Goal: Information Seeking & Learning: Learn about a topic

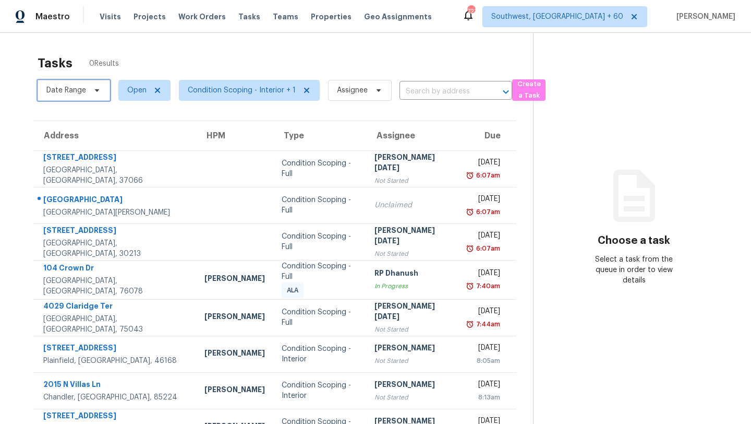
click at [75, 88] on span "Date Range" at bounding box center [66, 90] width 40 height 10
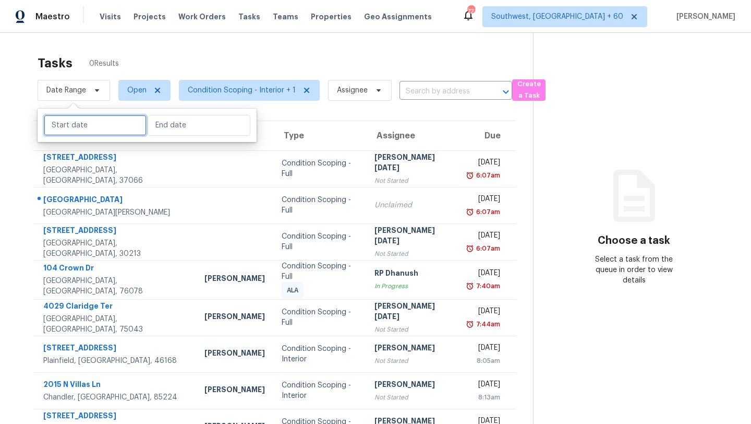
select select "8"
select select "2025"
select select "9"
select select "2025"
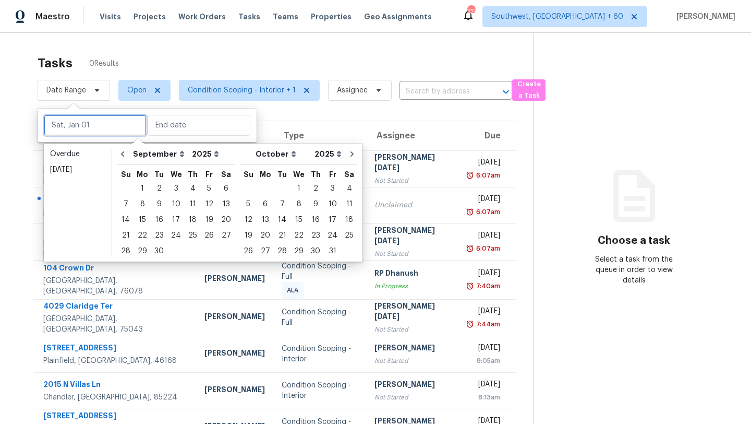
click at [100, 125] on input "text" at bounding box center [95, 125] width 103 height 21
type input "Tue, Sep 30"
click at [156, 252] on div "30" at bounding box center [159, 251] width 17 height 15
type input "[DATE]"
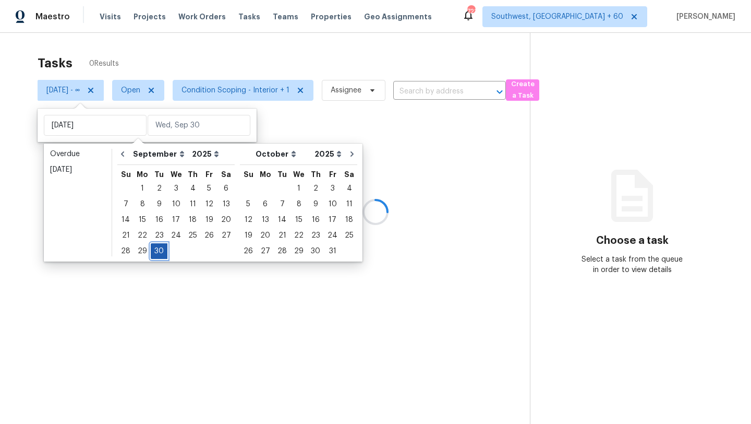
click at [156, 252] on div "30" at bounding box center [159, 251] width 17 height 15
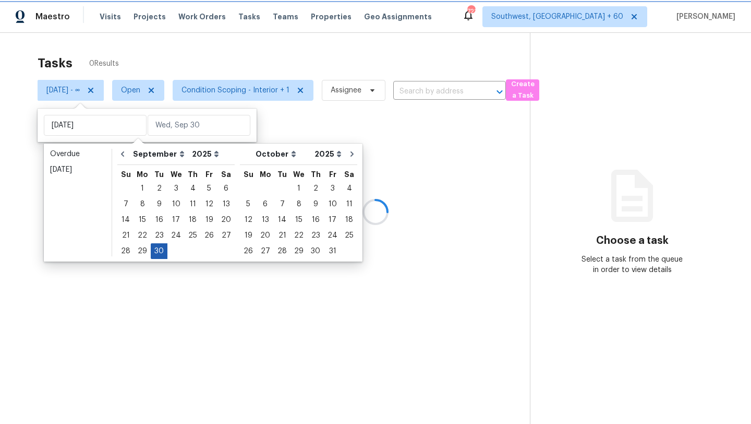
type input "[DATE]"
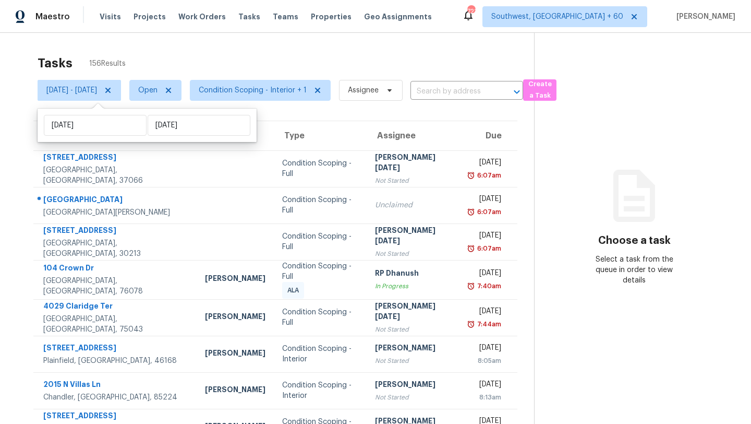
click at [262, 61] on div "Tasks 156 Results" at bounding box center [286, 63] width 497 height 27
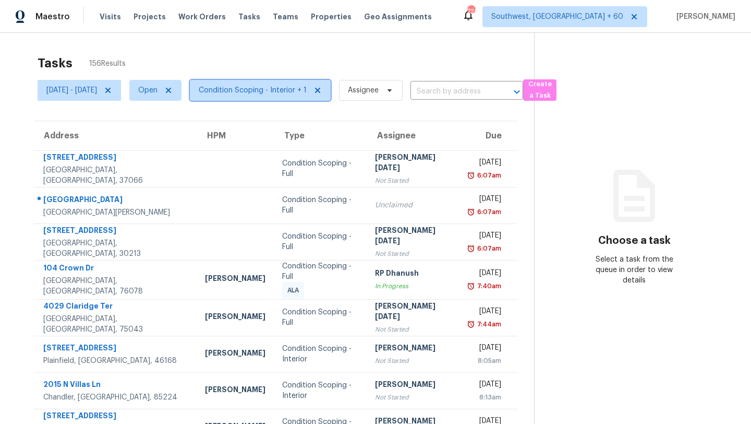
click at [282, 93] on span "Condition Scoping - Interior + 1" at bounding box center [253, 90] width 108 height 10
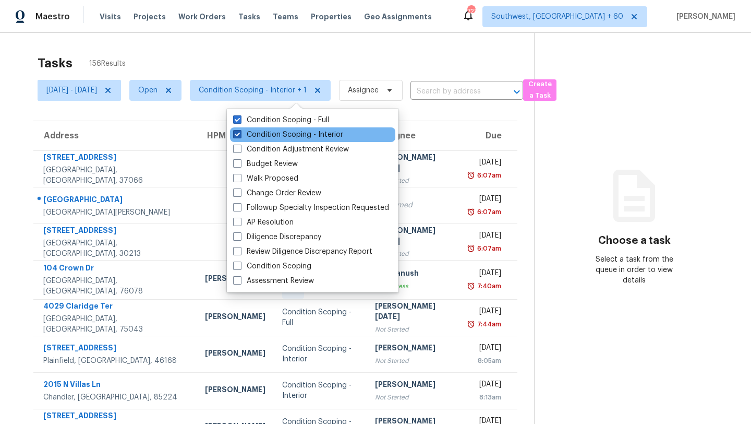
click at [283, 138] on label "Condition Scoping - Interior" at bounding box center [288, 134] width 110 height 10
click at [240, 136] on input "Condition Scoping - Interior" at bounding box center [236, 132] width 7 height 7
checkbox input "false"
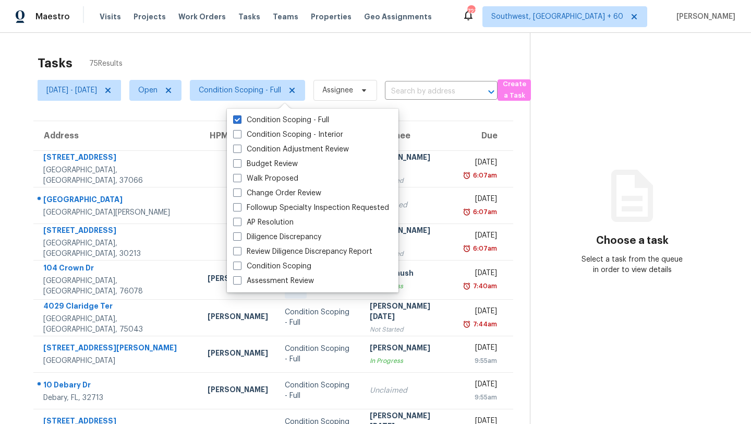
click at [306, 61] on div "Tasks 75 Results" at bounding box center [284, 63] width 492 height 27
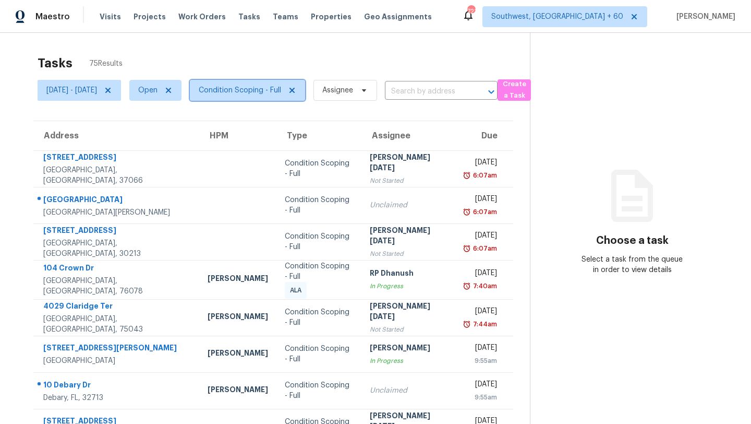
click at [281, 92] on span "Condition Scoping - Full" at bounding box center [240, 90] width 82 height 10
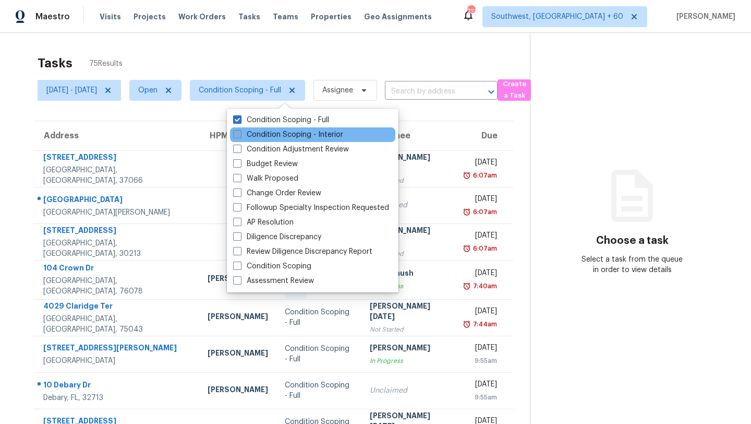
click at [282, 137] on label "Condition Scoping - Interior" at bounding box center [288, 134] width 110 height 10
click at [240, 136] on input "Condition Scoping - Interior" at bounding box center [236, 132] width 7 height 7
checkbox input "true"
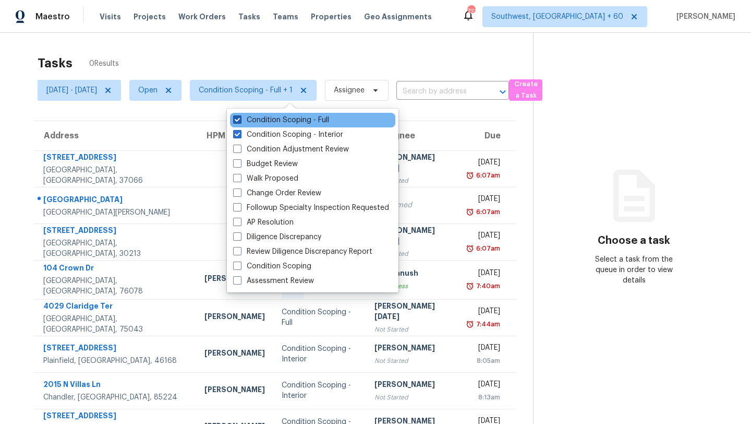
click at [280, 123] on label "Condition Scoping - Full" at bounding box center [281, 120] width 96 height 10
click at [240, 122] on input "Condition Scoping - Full" at bounding box center [236, 118] width 7 height 7
checkbox input "false"
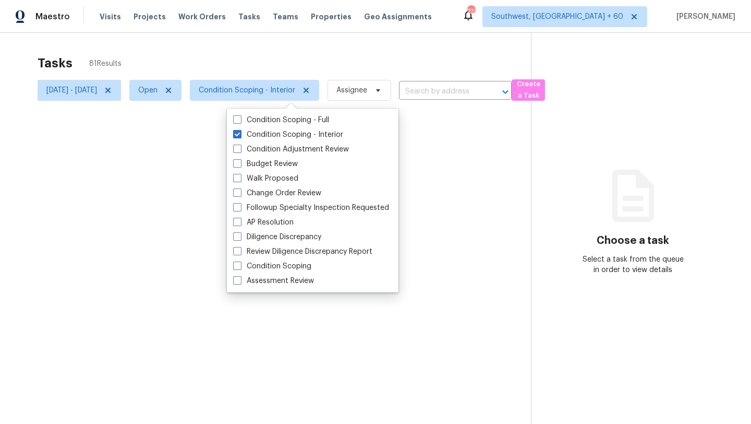
click at [280, 52] on div at bounding box center [375, 212] width 751 height 424
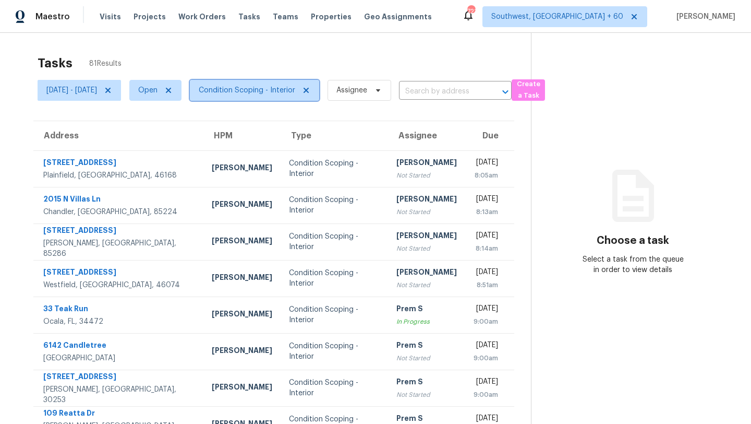
click at [282, 87] on span "Condition Scoping - Interior" at bounding box center [247, 90] width 96 height 10
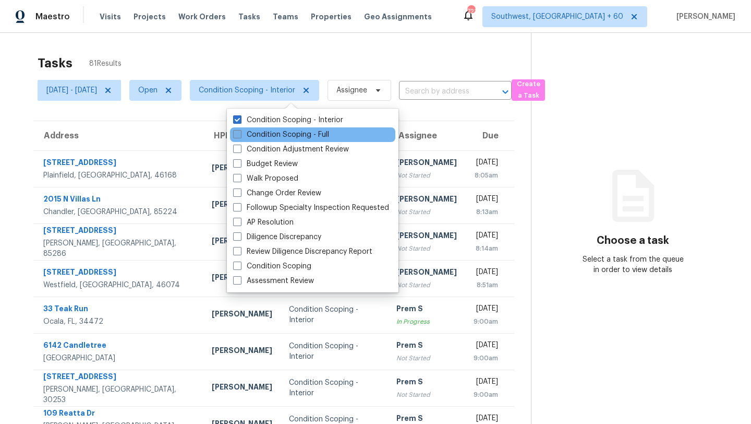
click at [282, 131] on label "Condition Scoping - Full" at bounding box center [281, 134] width 96 height 10
click at [240, 131] on input "Condition Scoping - Full" at bounding box center [236, 132] width 7 height 7
checkbox input "true"
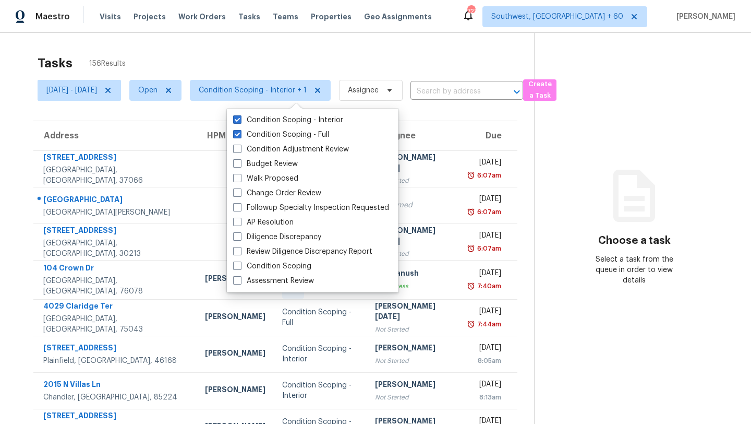
click at [282, 69] on div "Tasks 156 Results" at bounding box center [286, 63] width 497 height 27
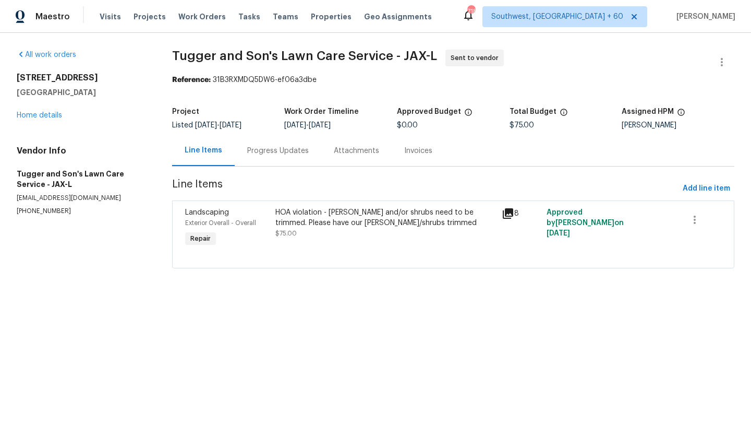
click at [409, 213] on div "HOA violation - [PERSON_NAME] and/or shrubs need to be trimmed. Please have our…" at bounding box center [385, 217] width 220 height 21
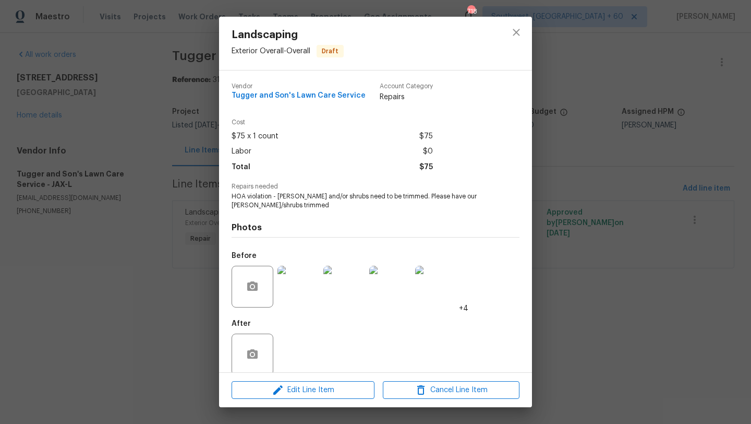
scroll to position [14, 0]
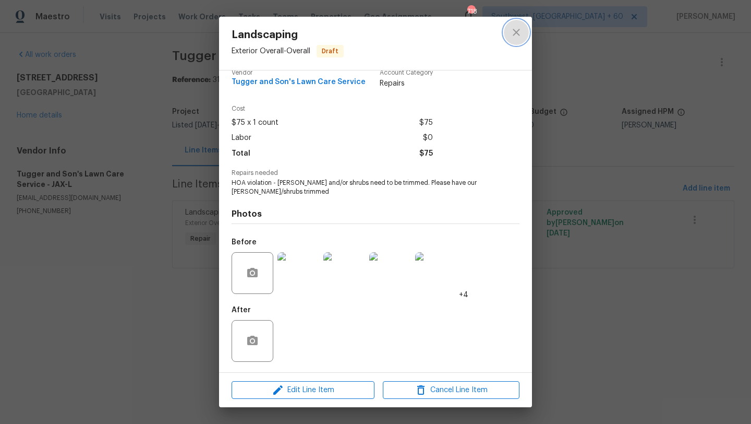
click at [516, 30] on icon "close" at bounding box center [516, 32] width 13 height 13
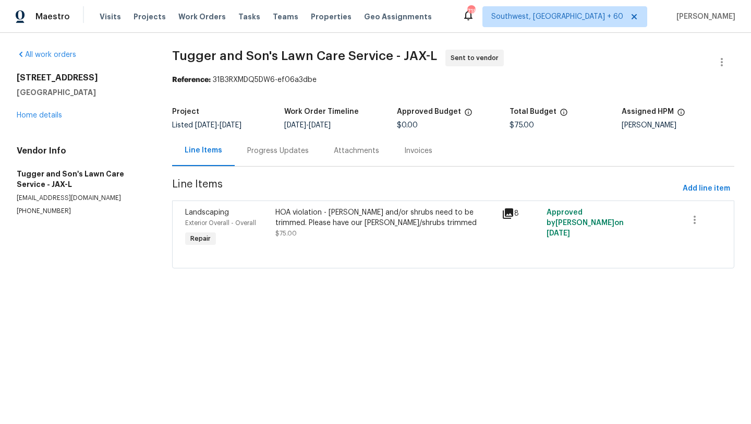
click at [511, 207] on icon at bounding box center [508, 213] width 13 height 13
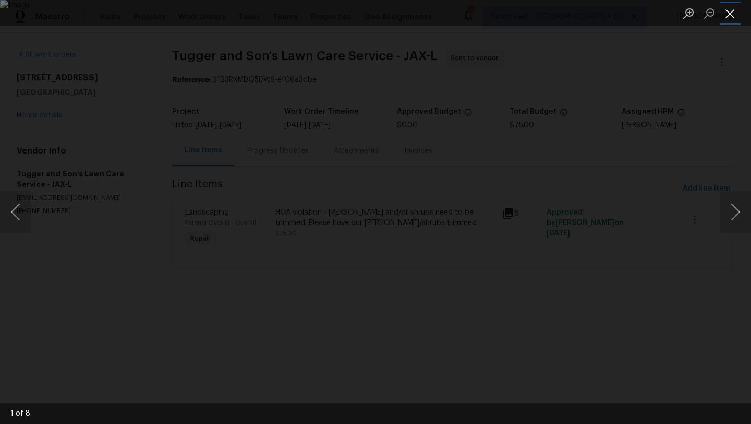
click at [729, 7] on button "Close lightbox" at bounding box center [730, 13] width 21 height 18
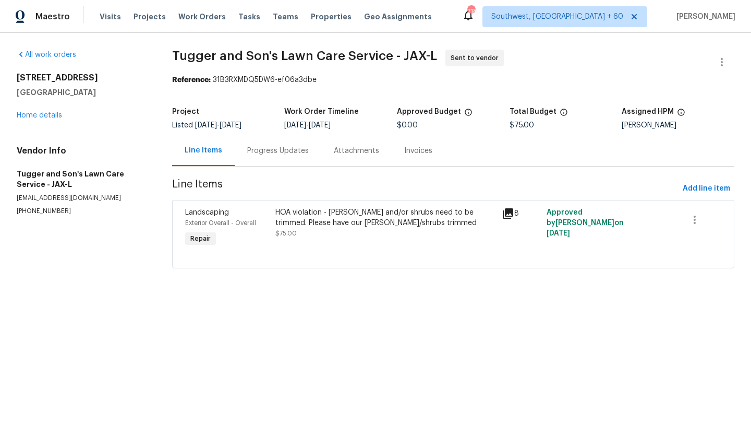
click at [518, 236] on div "8" at bounding box center [521, 228] width 45 height 48
click at [401, 224] on div "HOA violation - hedges and/or shrubs need to be trimmed. Please have our hedges…" at bounding box center [385, 217] width 220 height 21
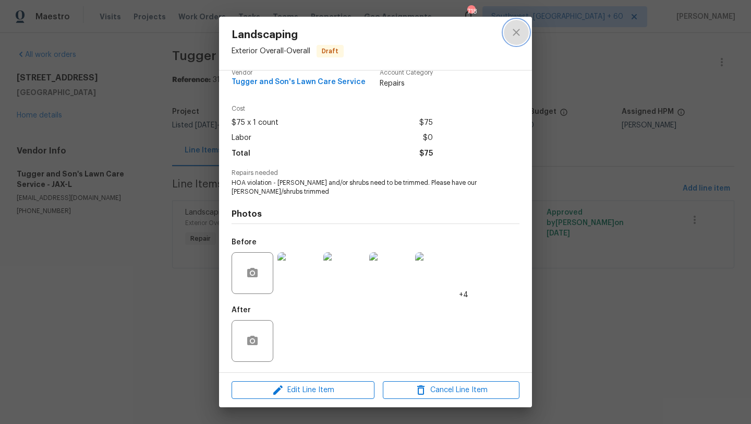
click at [516, 29] on icon "close" at bounding box center [516, 32] width 13 height 13
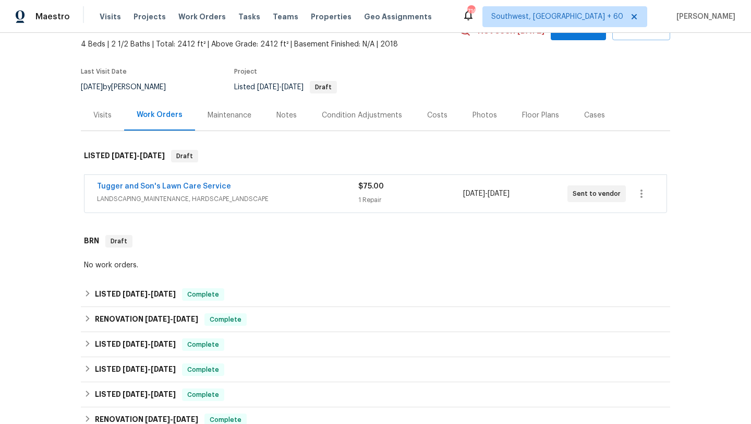
scroll to position [59, 0]
click at [647, 195] on icon "button" at bounding box center [641, 193] width 13 height 13
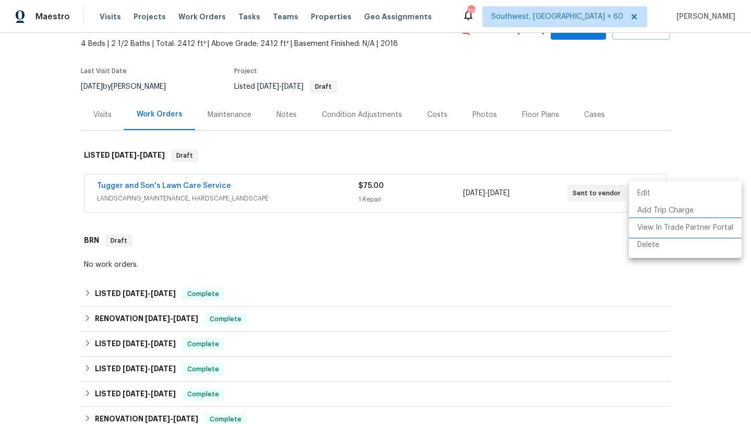
click at [660, 224] on li "View In Trade Partner Portal" at bounding box center [685, 227] width 113 height 17
click at [480, 189] on div at bounding box center [375, 212] width 751 height 424
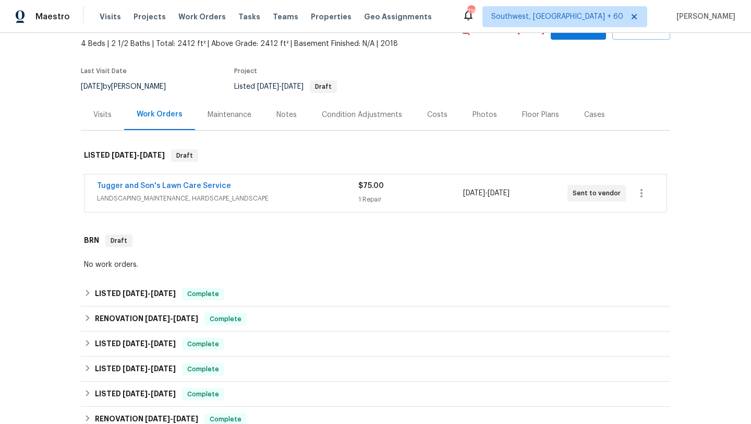
click at [410, 195] on div "1 Repair" at bounding box center [410, 199] width 104 height 10
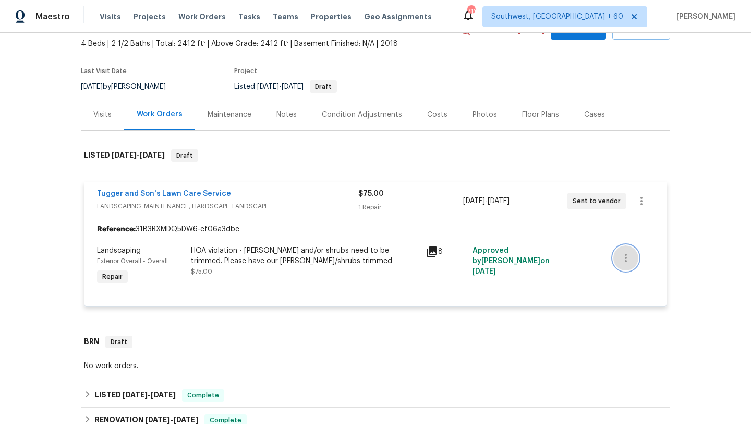
click at [623, 261] on icon "button" at bounding box center [626, 257] width 13 height 13
click at [678, 209] on div at bounding box center [375, 212] width 751 height 424
click at [640, 201] on icon "button" at bounding box center [641, 201] width 13 height 13
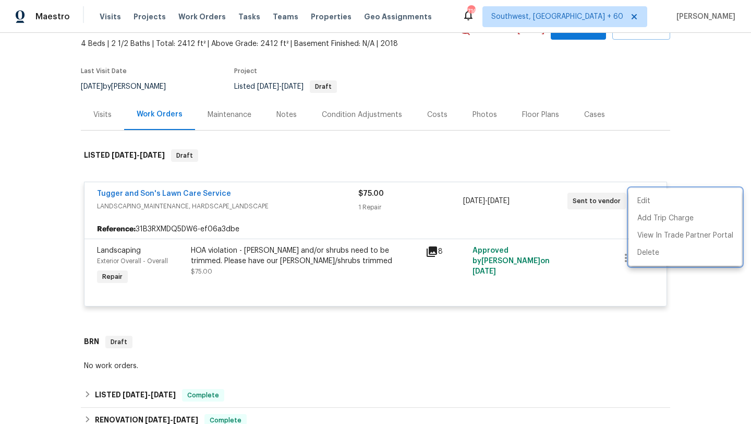
click at [444, 230] on div at bounding box center [375, 212] width 751 height 424
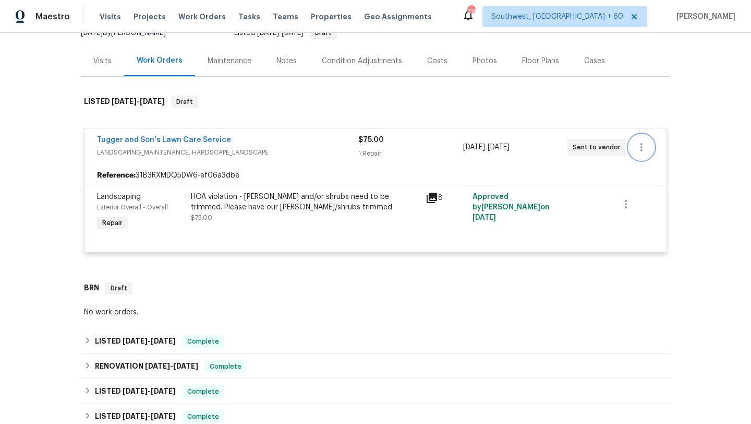
scroll to position [96, 0]
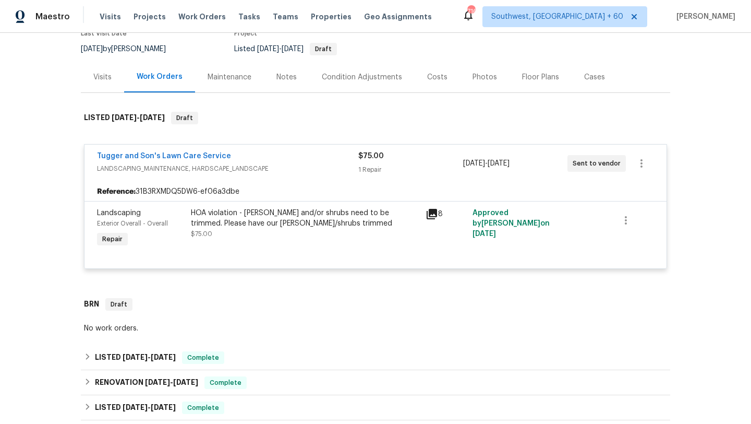
click at [172, 149] on div "Tugger and Son's Lawn Care Service LANDSCAPING_MAINTENANCE, HARDSCAPE_LANDSCAPE…" at bounding box center [375, 163] width 582 height 38
click at [177, 154] on link "Tugger and Son's Lawn Care Service" at bounding box center [164, 155] width 134 height 7
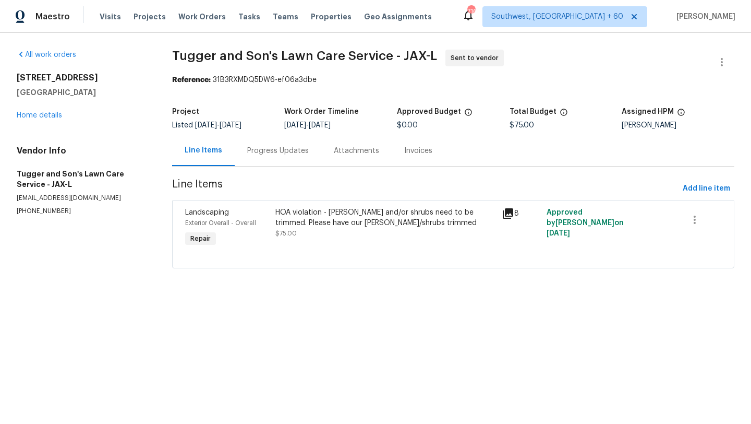
click at [269, 153] on div "Progress Updates" at bounding box center [278, 151] width 62 height 10
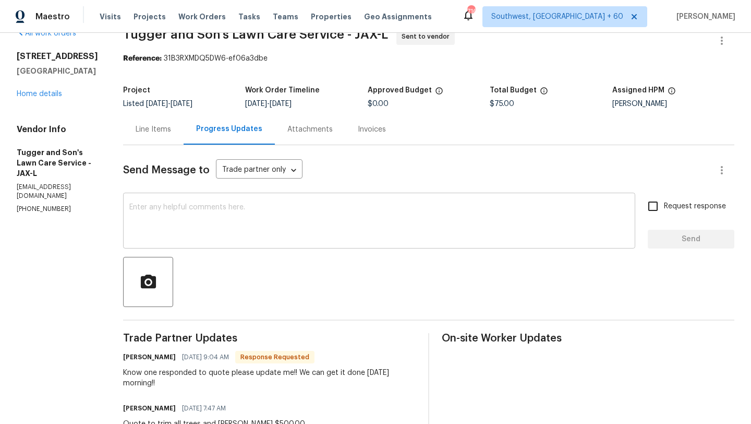
scroll to position [55, 0]
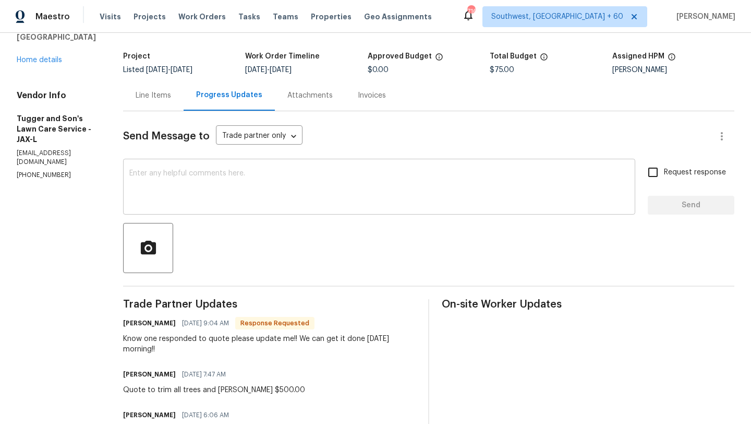
click at [264, 178] on textarea at bounding box center [379, 188] width 500 height 37
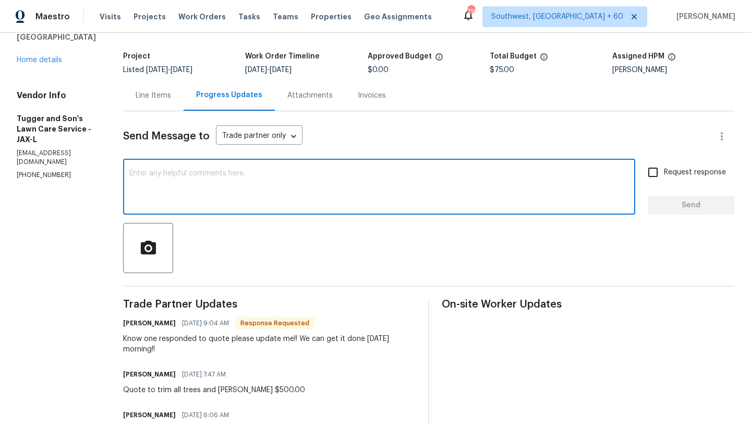
type textarea "Y"
type textarea "Thank you for the cost estimation"
click at [166, 96] on div "Line Items" at bounding box center [153, 95] width 35 height 10
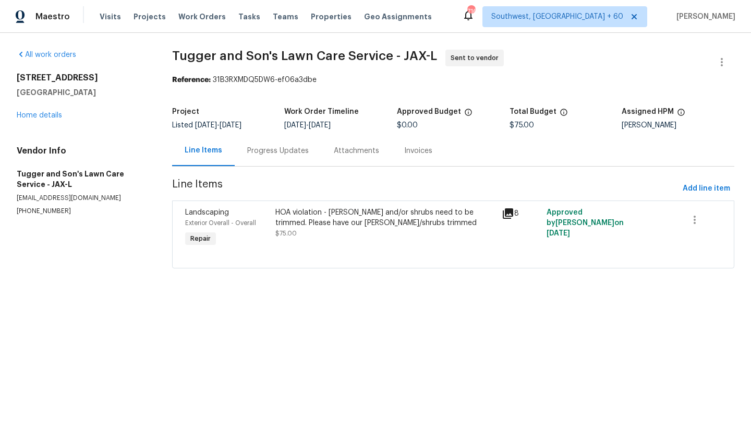
click at [312, 214] on div "HOA violation - hedges and/or shrubs need to be trimmed. Please have our hedges…" at bounding box center [385, 217] width 220 height 21
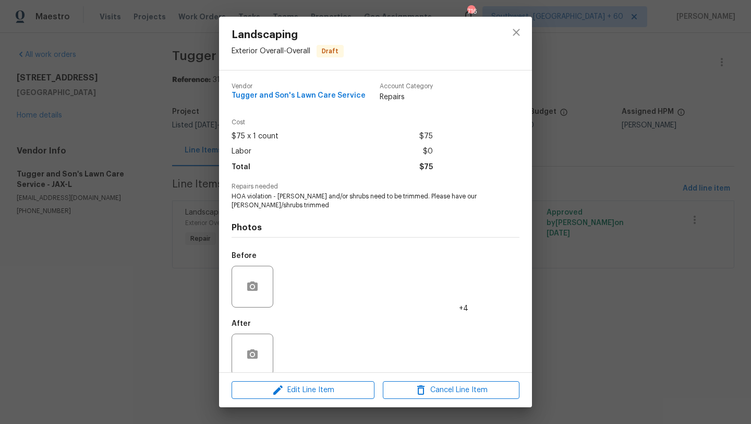
scroll to position [14, 0]
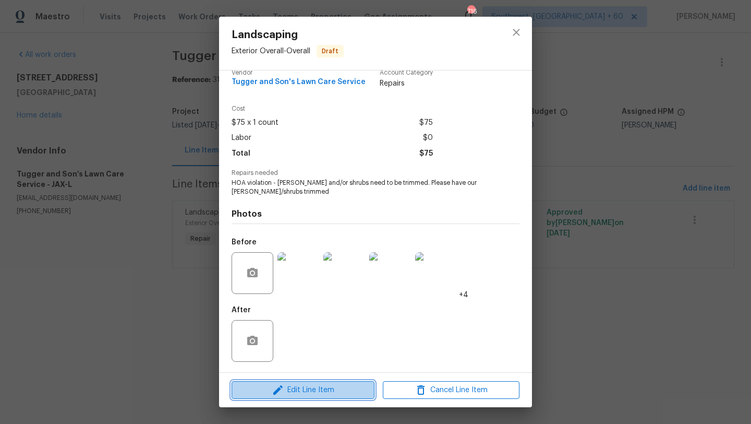
click at [293, 391] on span "Edit Line Item" at bounding box center [303, 389] width 137 height 13
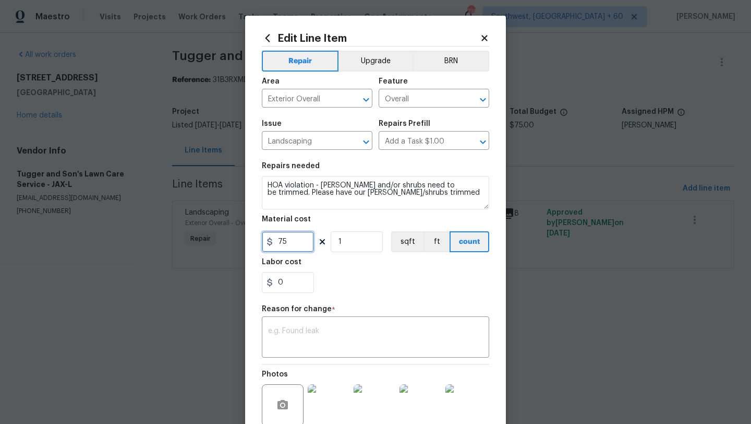
click at [293, 242] on input "75" at bounding box center [288, 241] width 52 height 21
type input "500"
click at [294, 339] on textarea at bounding box center [375, 338] width 215 height 22
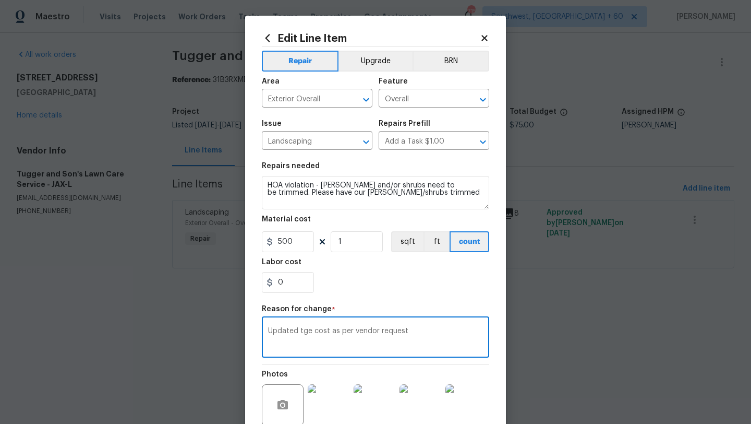
click at [307, 331] on textarea "Updated tge cost as per vendor request" at bounding box center [375, 338] width 215 height 22
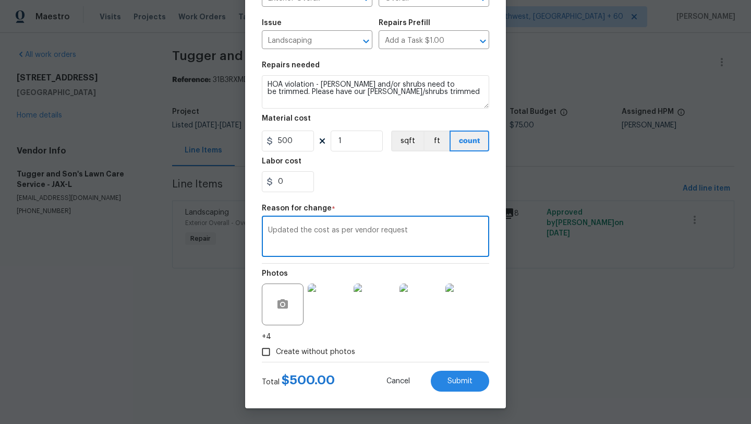
type textarea "Updated the cost as per vendor request"
click at [464, 381] on span "Submit" at bounding box center [460, 381] width 25 height 8
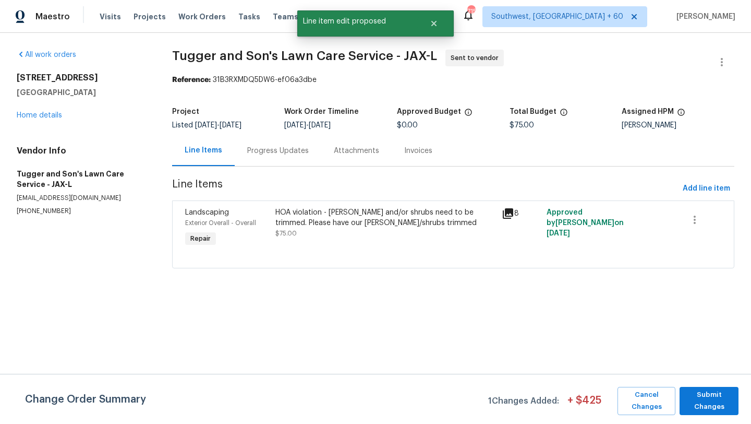
scroll to position [0, 0]
click at [712, 398] on span "Submit Changes" at bounding box center [709, 401] width 49 height 24
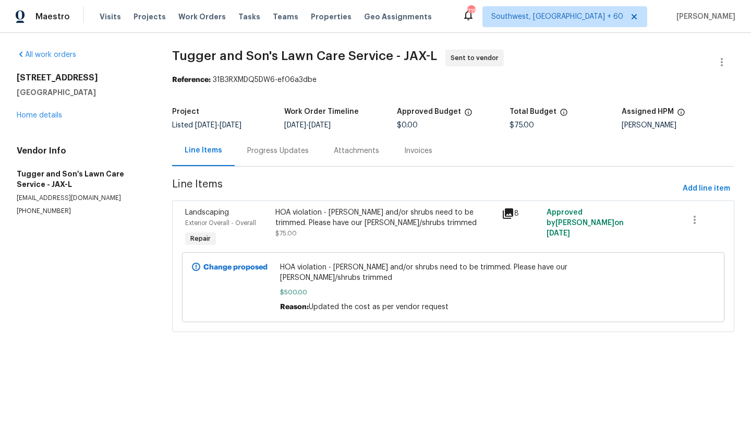
click at [266, 151] on div "Progress Updates" at bounding box center [278, 151] width 62 height 10
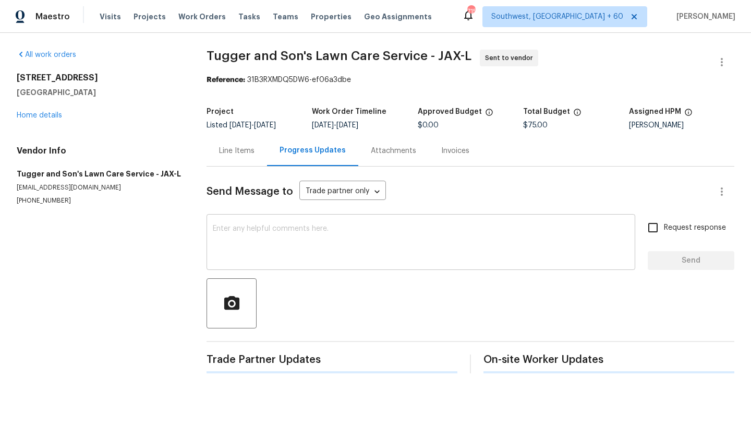
click at [264, 237] on textarea at bounding box center [421, 243] width 416 height 37
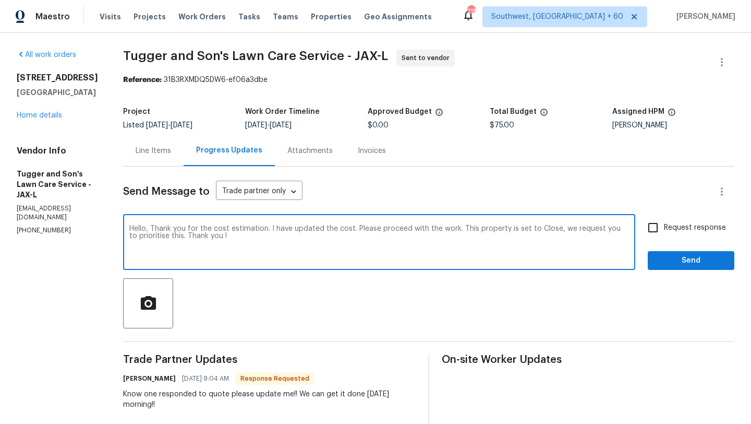
click at [156, 246] on textarea "Hello, Thank you for the cost estimation. I have updated the cost. Please proce…" at bounding box center [379, 243] width 500 height 37
type textarea "Hello, Thank you for the cost estimation. I have updated the cost. Please proce…"
click at [655, 224] on input "Request response" at bounding box center [653, 227] width 22 height 22
checkbox input "true"
click at [158, 237] on textarea "Hello, Thank you for the cost estimation. I have updated the cost. Please proce…" at bounding box center [379, 243] width 500 height 37
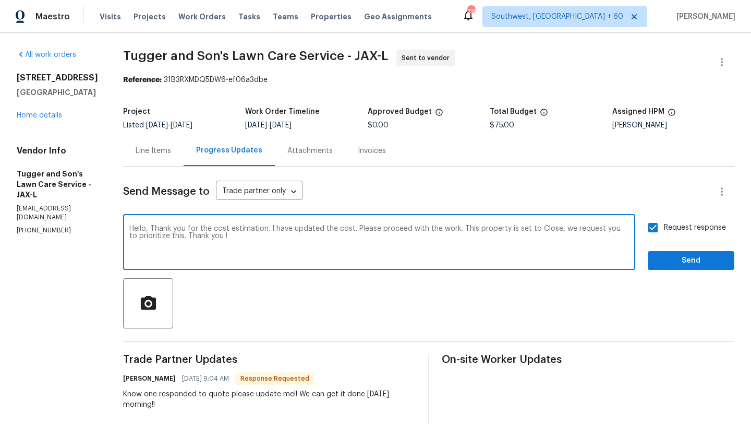
click at [289, 256] on textarea "Hello, Thank you for the cost estimation. I have updated the cost. Please proce…" at bounding box center [379, 243] width 500 height 37
type textarea "Hello, Thank you for the cost estimation. I have updated the cost. Please proce…"
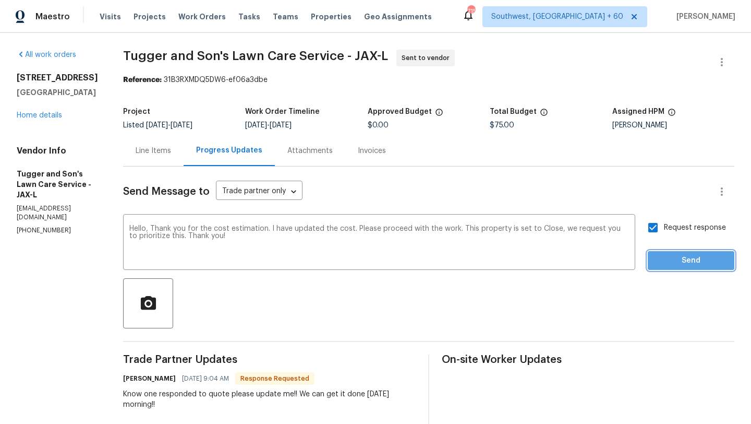
click at [672, 267] on button "Send" at bounding box center [691, 260] width 87 height 19
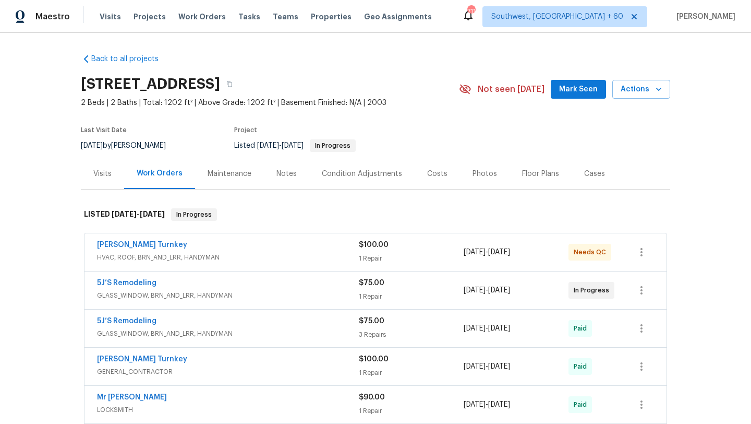
click at [108, 173] on div "Visits" at bounding box center [102, 173] width 18 height 10
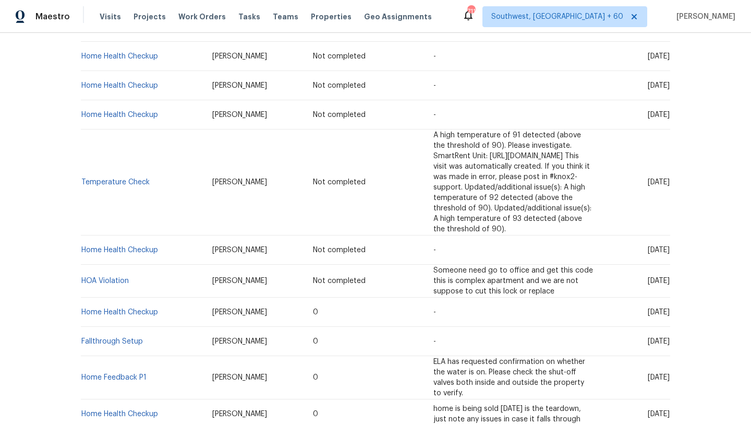
scroll to position [230, 0]
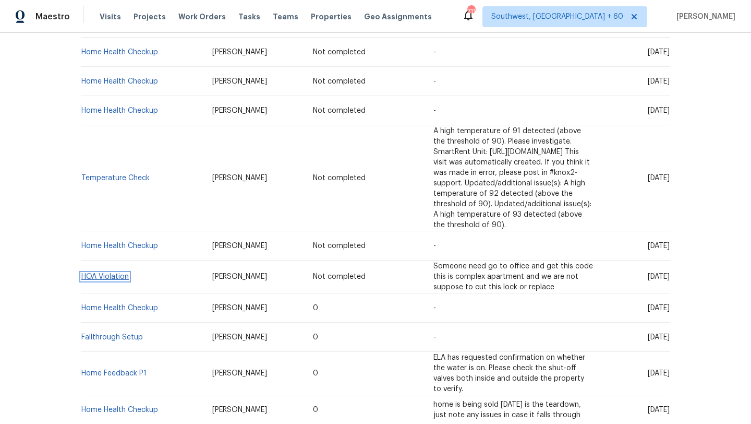
click at [116, 273] on link "HOA Violation" at bounding box center [104, 276] width 47 height 7
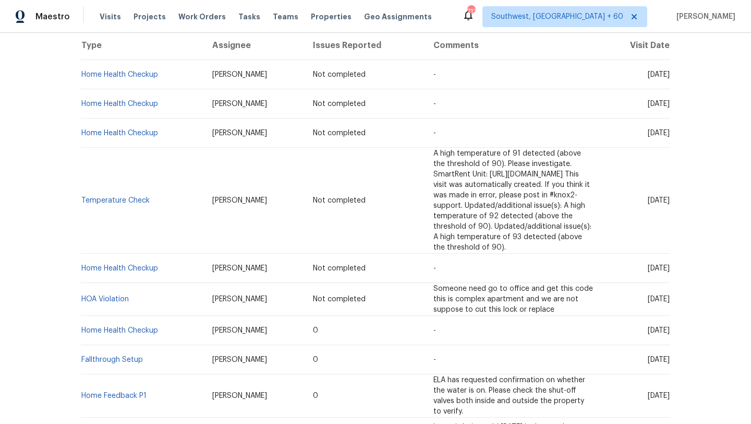
scroll to position [217, 0]
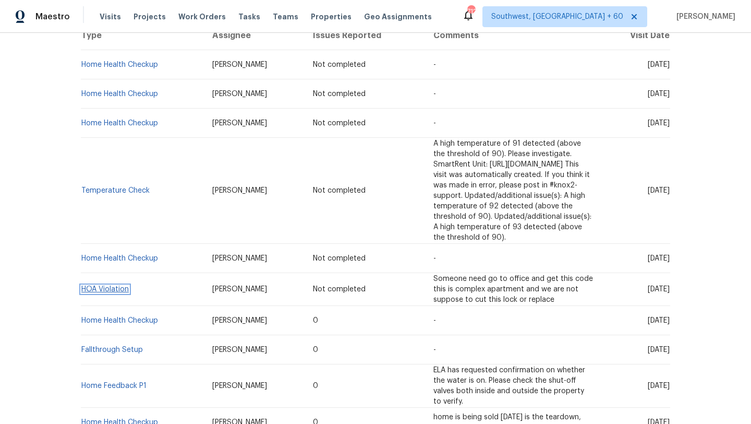
click at [127, 285] on link "HOA Violation" at bounding box center [104, 288] width 47 height 7
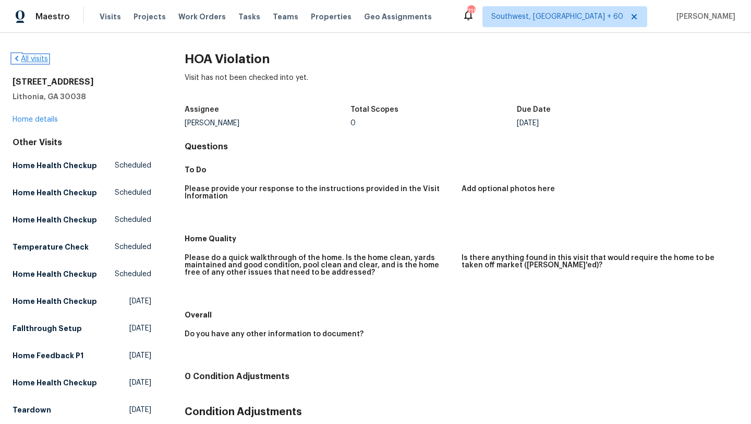
click at [18, 57] on icon at bounding box center [17, 58] width 8 height 8
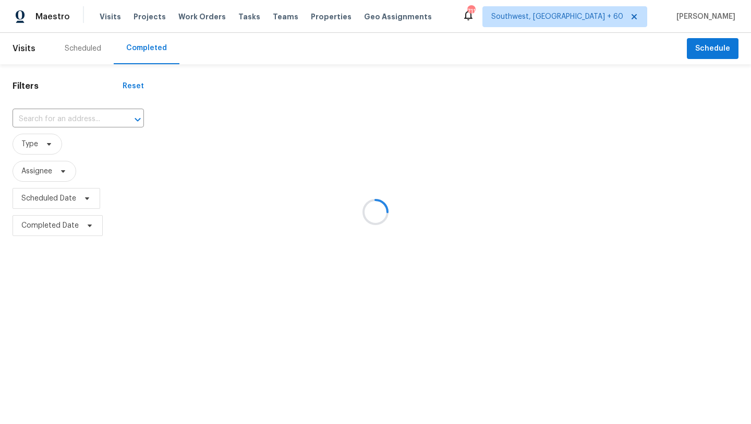
click at [33, 49] on div at bounding box center [375, 212] width 751 height 424
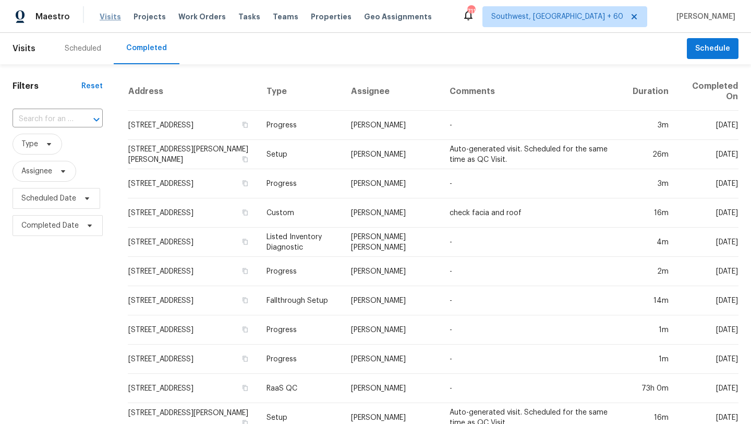
click at [113, 15] on span "Visits" at bounding box center [110, 16] width 21 height 10
click at [81, 47] on div "Scheduled" at bounding box center [83, 48] width 37 height 10
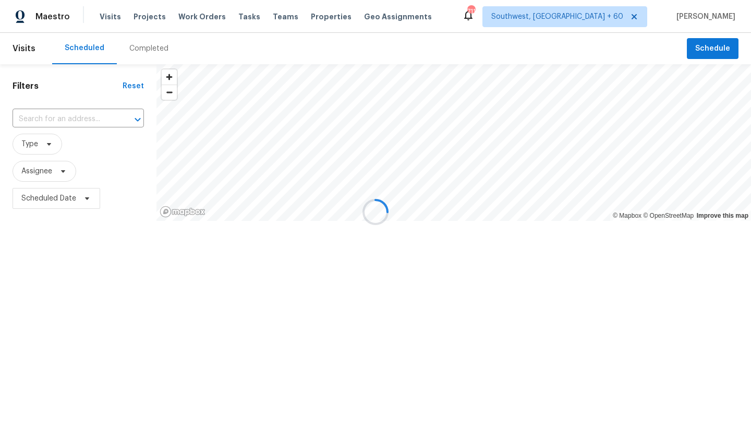
click at [107, 18] on div at bounding box center [375, 212] width 751 height 424
click at [148, 17] on div at bounding box center [375, 212] width 751 height 424
click at [203, 15] on div at bounding box center [375, 212] width 751 height 424
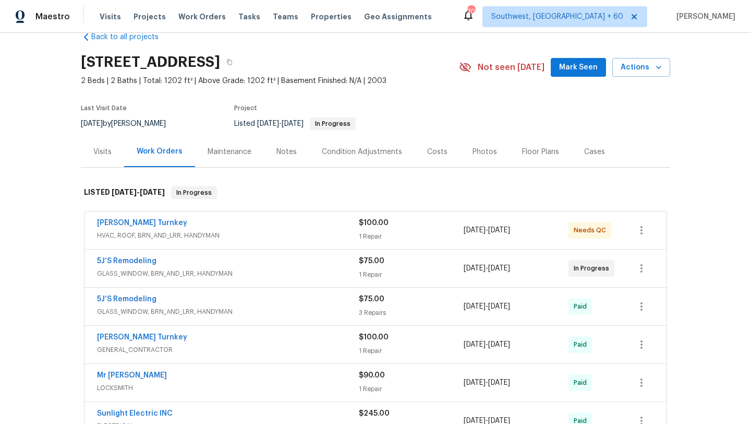
scroll to position [19, 0]
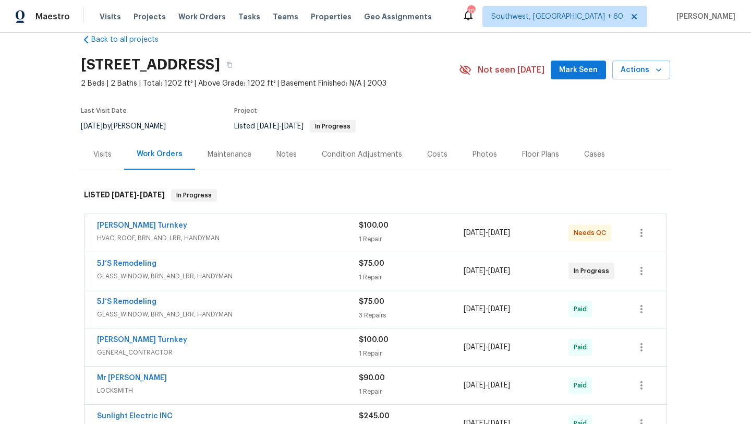
click at [102, 152] on div "Visits" at bounding box center [102, 154] width 18 height 10
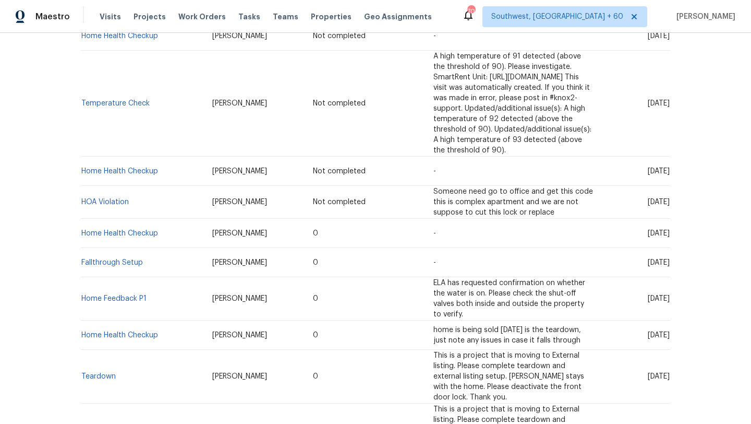
scroll to position [315, 0]
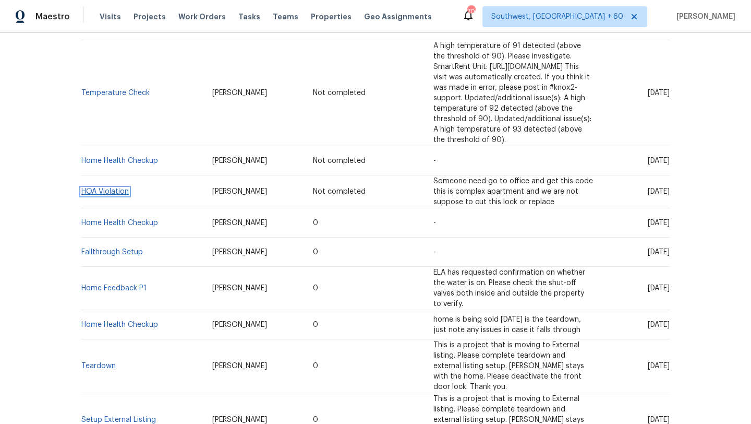
click at [117, 188] on link "HOA Violation" at bounding box center [104, 191] width 47 height 7
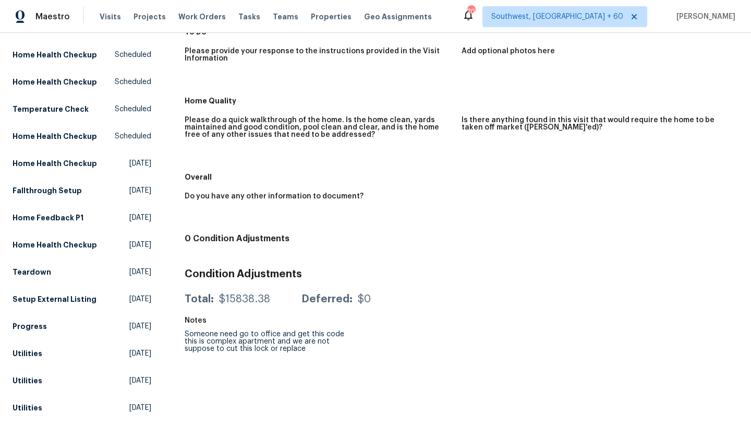
scroll to position [136, 0]
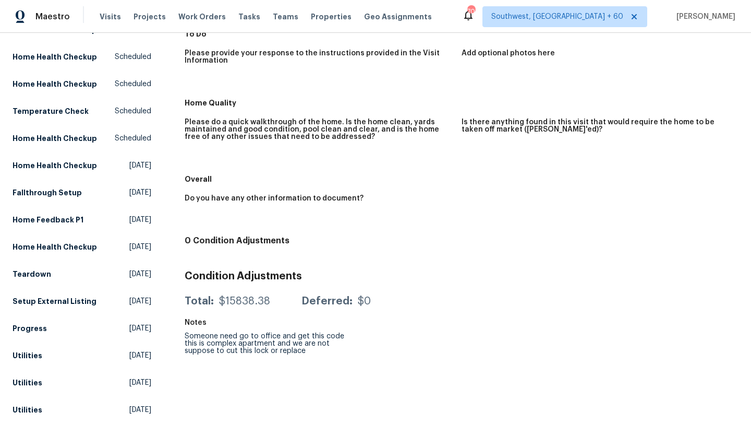
drag, startPoint x: 185, startPoint y: 336, endPoint x: 336, endPoint y: 351, distance: 151.5
click at [336, 351] on div "Someone need go to office and get this code this is complex apartment and we ar…" at bounding box center [268, 343] width 166 height 22
copy div "Someone need go to office and get this code this is complex apartment and we ar…"
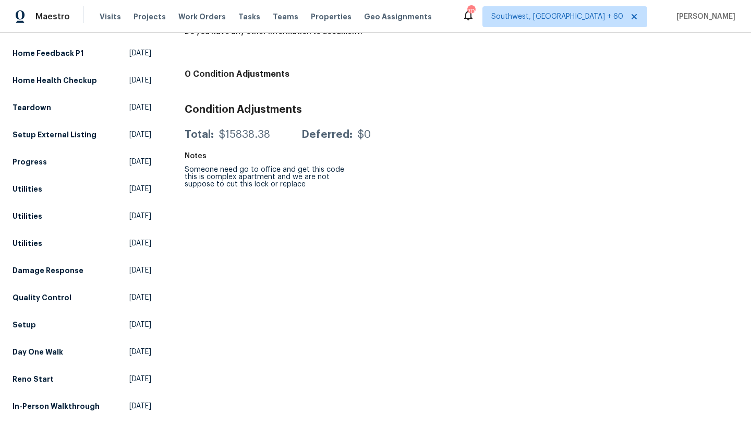
scroll to position [0, 0]
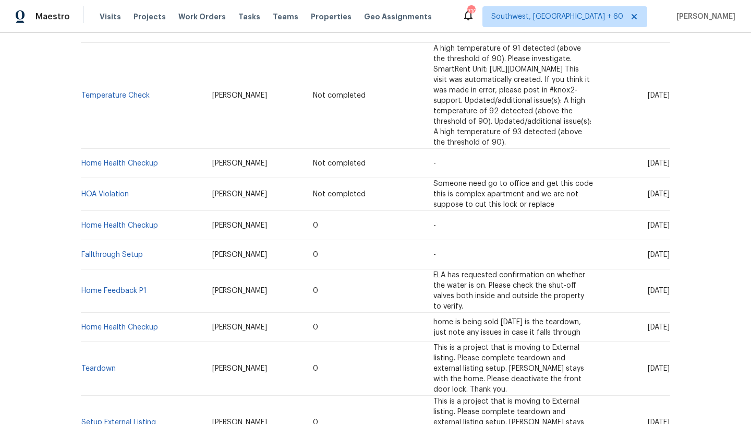
scroll to position [292, 0]
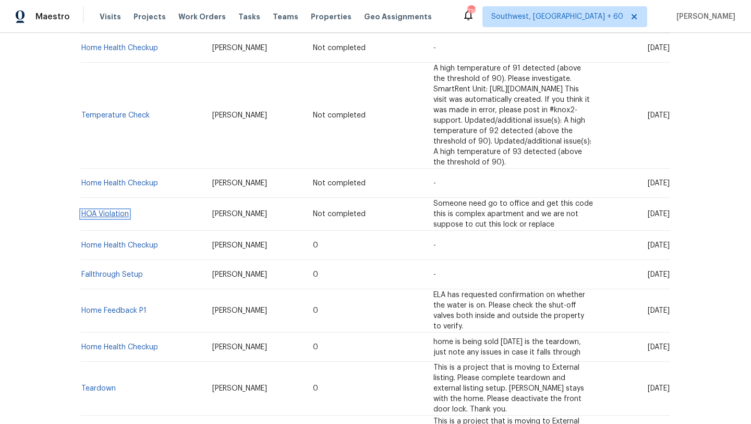
click at [122, 210] on link "HOA Violation" at bounding box center [104, 213] width 47 height 7
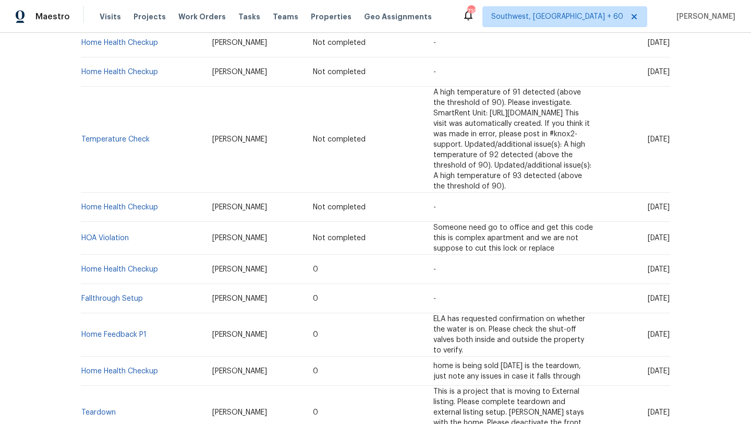
scroll to position [282, 0]
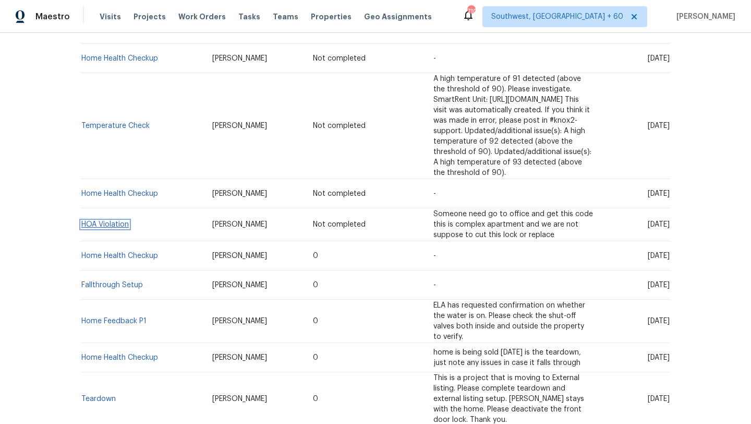
click at [98, 221] on link "HOA Violation" at bounding box center [104, 224] width 47 height 7
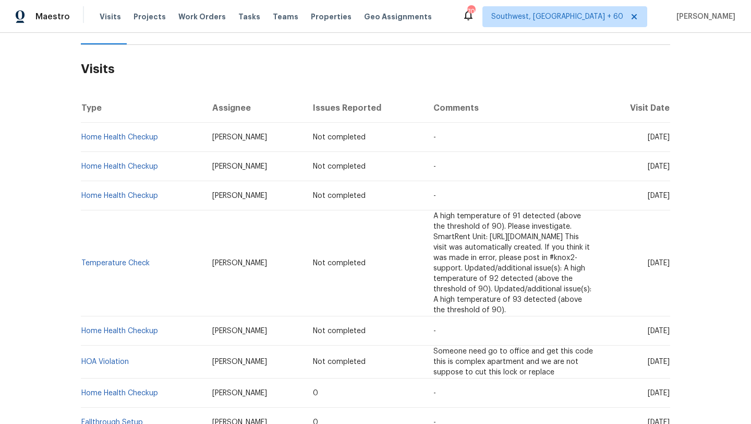
scroll to position [152, 0]
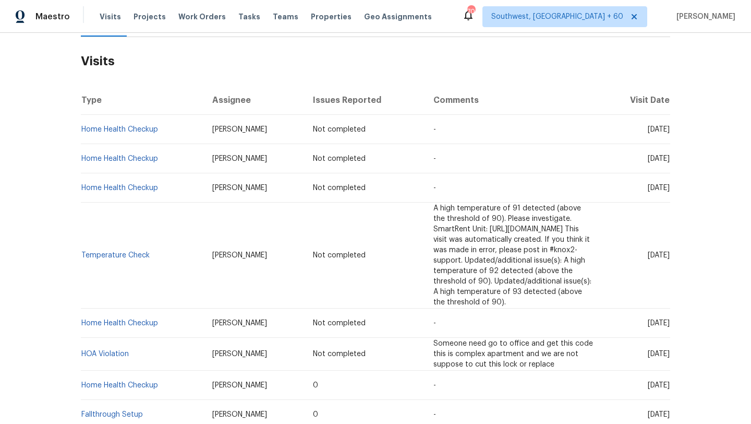
click at [102, 337] on td "HOA Violation" at bounding box center [142, 353] width 123 height 33
click at [106, 350] on link "HOA Violation" at bounding box center [104, 353] width 47 height 7
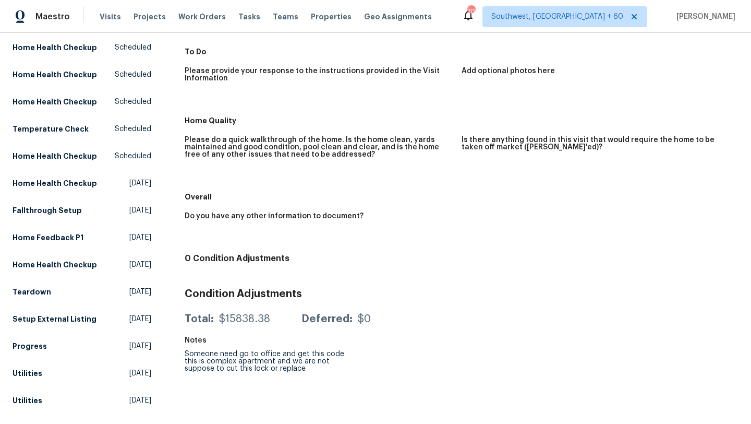
scroll to position [159, 0]
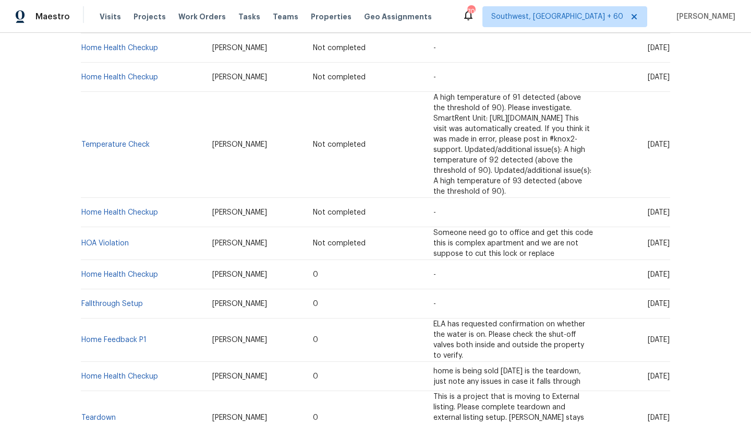
scroll to position [286, 0]
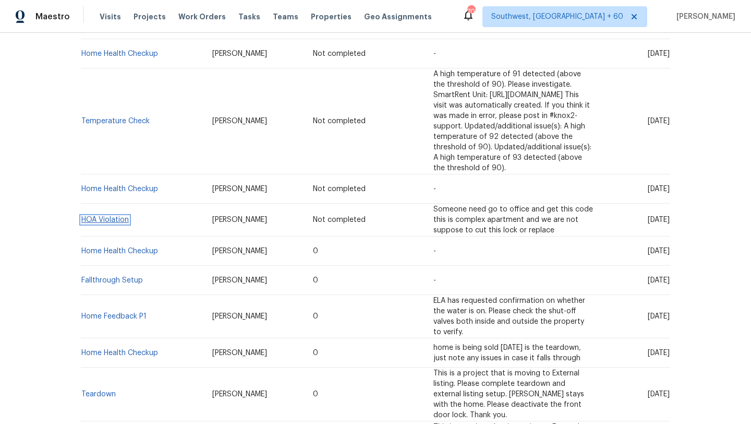
click at [120, 216] on link "HOA Violation" at bounding box center [104, 219] width 47 height 7
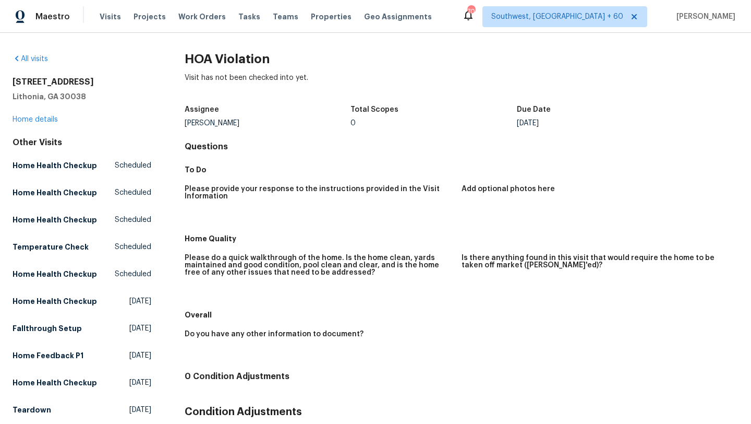
click at [16, 115] on div "[STREET_ADDRESS][PERSON_NAME] Home details" at bounding box center [82, 101] width 139 height 48
click at [17, 122] on link "Home details" at bounding box center [35, 119] width 45 height 7
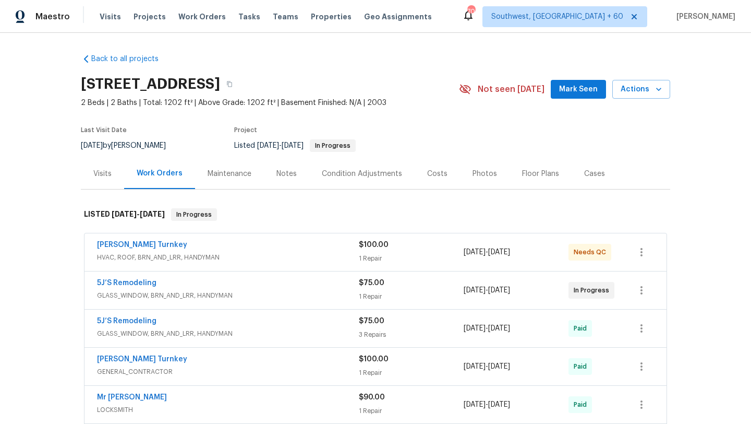
click at [598, 177] on div "Cases" at bounding box center [594, 173] width 21 height 10
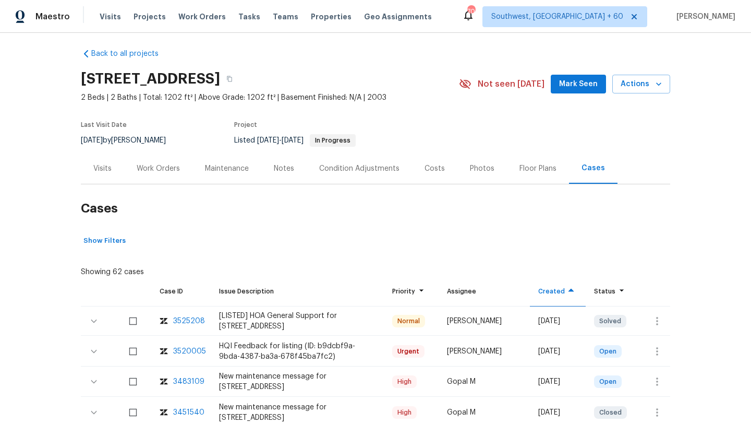
scroll to position [3, 0]
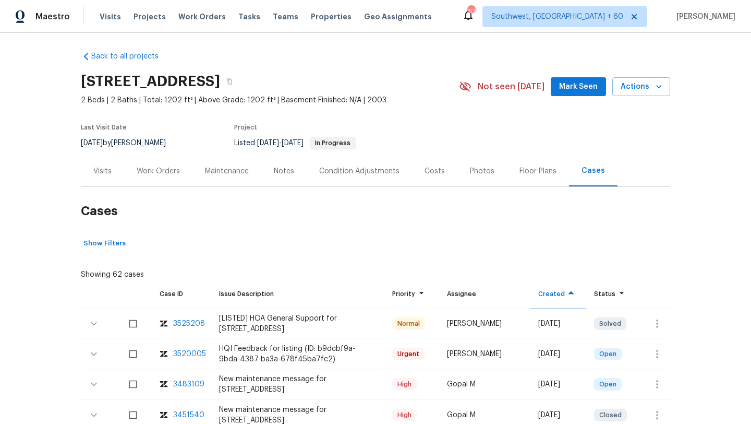
click at [514, 178] on div "Floor Plans" at bounding box center [538, 170] width 62 height 31
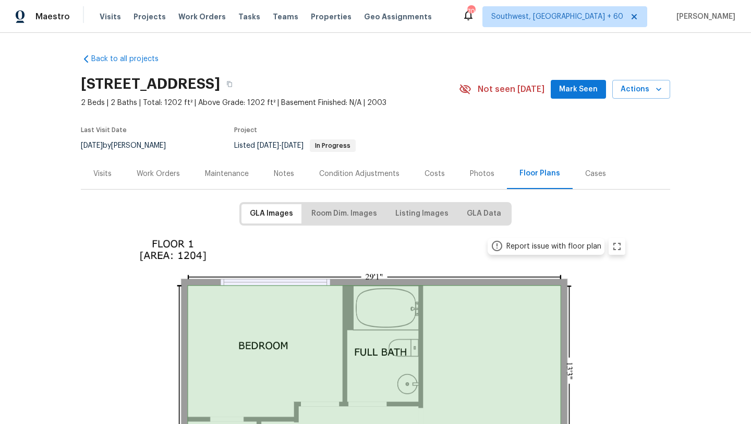
click at [470, 177] on div "Photos" at bounding box center [482, 173] width 25 height 10
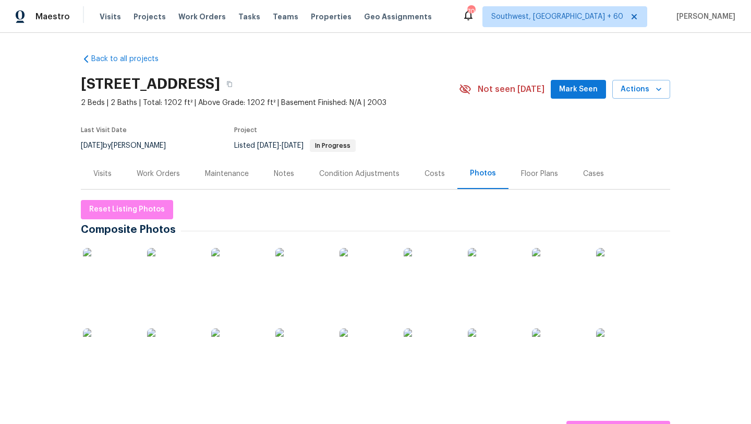
click at [348, 183] on div "Condition Adjustments" at bounding box center [359, 173] width 105 height 31
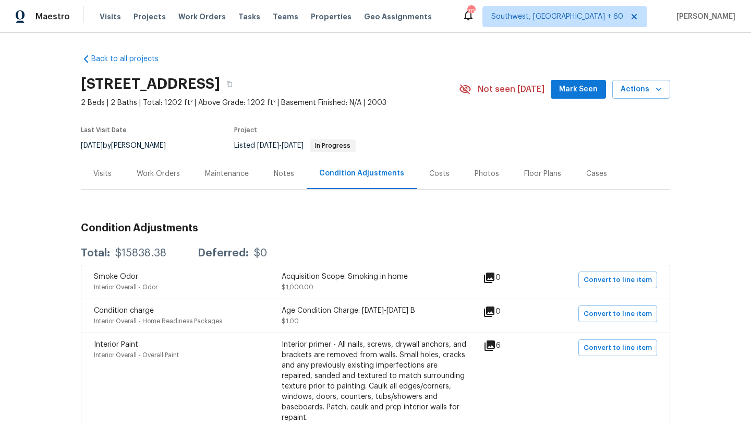
click at [292, 180] on div "Notes" at bounding box center [283, 173] width 45 height 31
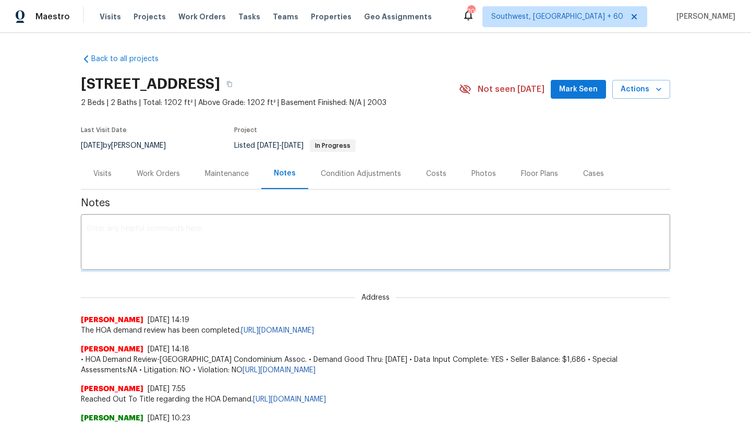
click at [218, 185] on div "Maintenance" at bounding box center [226, 173] width 69 height 31
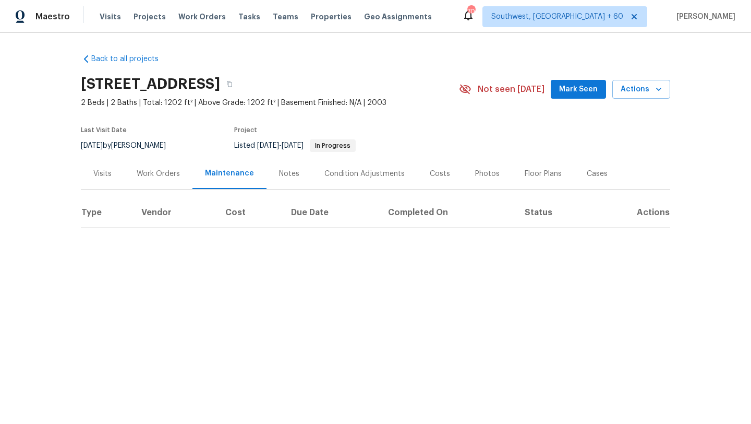
click at [108, 184] on div "Visits" at bounding box center [102, 173] width 43 height 31
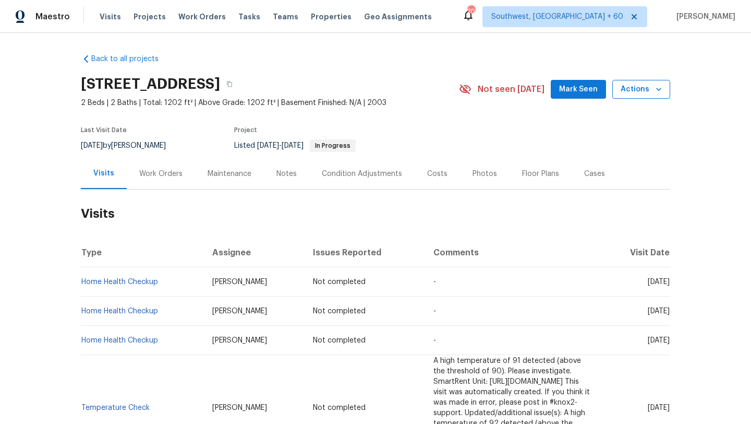
click at [668, 89] on button "Actions" at bounding box center [641, 89] width 58 height 19
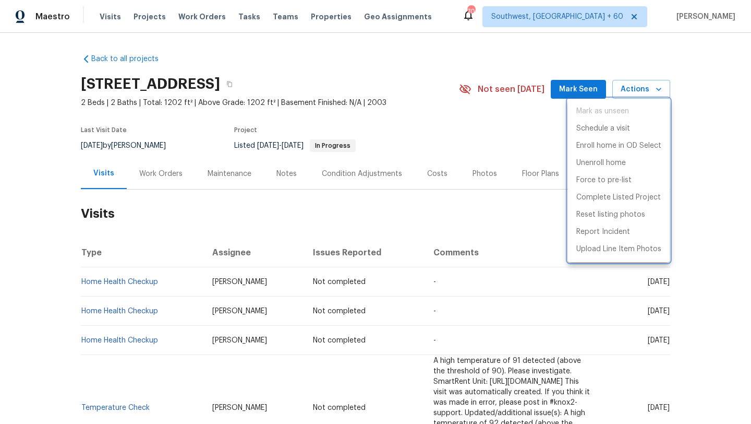
click at [516, 137] on div at bounding box center [375, 212] width 751 height 424
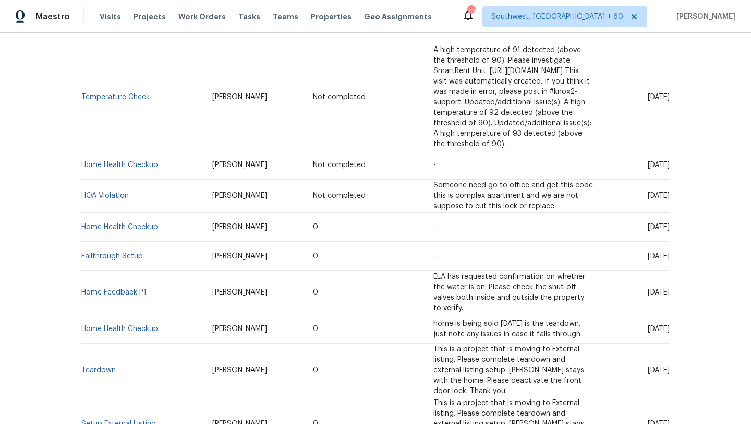
scroll to position [312, 0]
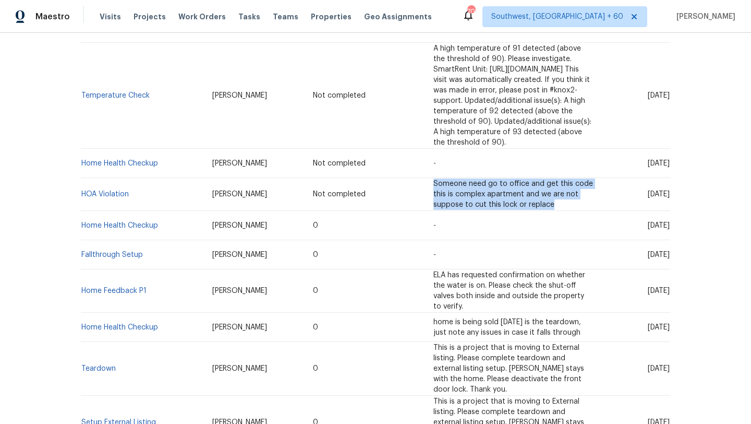
drag, startPoint x: 369, startPoint y: 166, endPoint x: 578, endPoint y: 174, distance: 209.3
click at [578, 178] on td "Someone need go to office and get this code this is complex apartment and we ar…" at bounding box center [513, 194] width 177 height 33
